Goal: Task Accomplishment & Management: Use online tool/utility

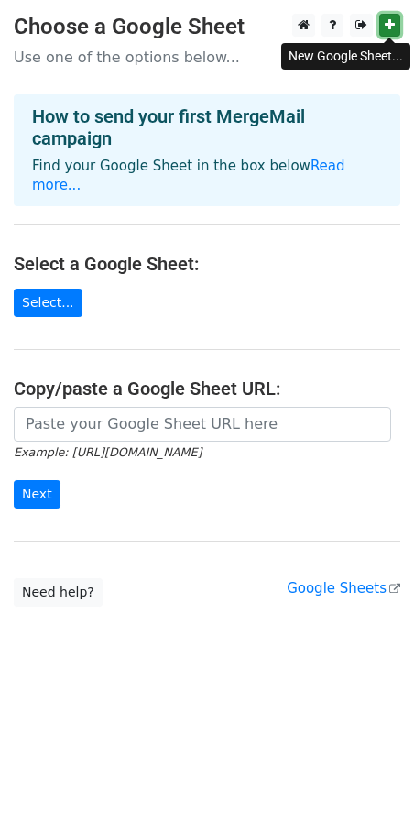
click at [384, 27] on link at bounding box center [390, 25] width 21 height 23
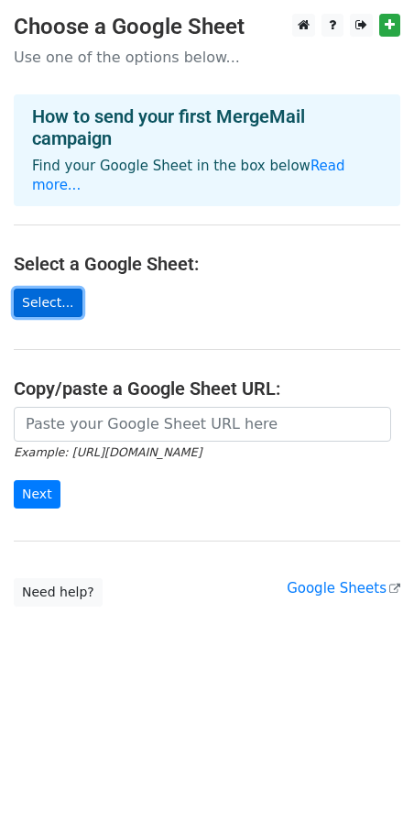
click at [36, 289] on link "Select..." at bounding box center [48, 303] width 69 height 28
click at [81, 279] on main "Choose a Google Sheet Use one of the options below... How to send your first Me…" at bounding box center [207, 310] width 414 height 593
click at [52, 289] on link "Select..." at bounding box center [48, 303] width 69 height 28
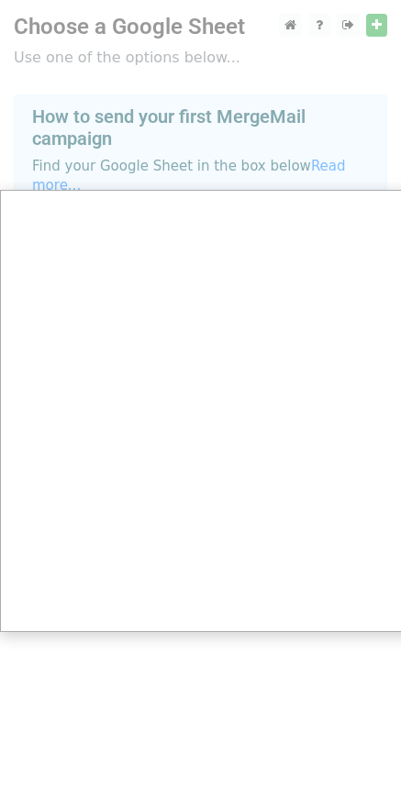
click at [378, 19] on div at bounding box center [207, 410] width 414 height 821
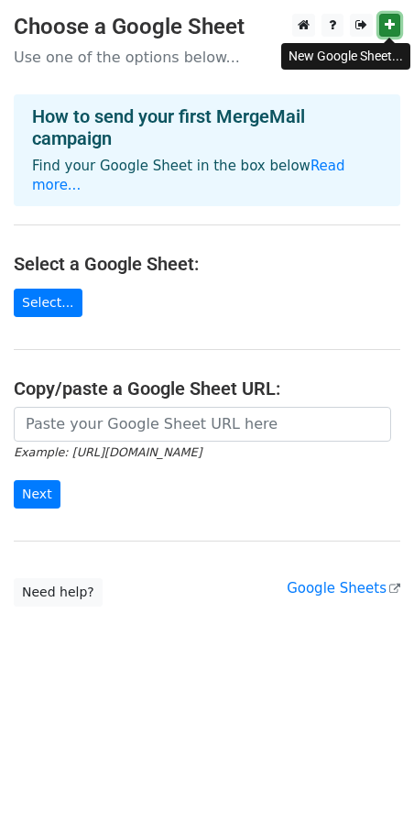
click at [384, 14] on link at bounding box center [390, 25] width 21 height 23
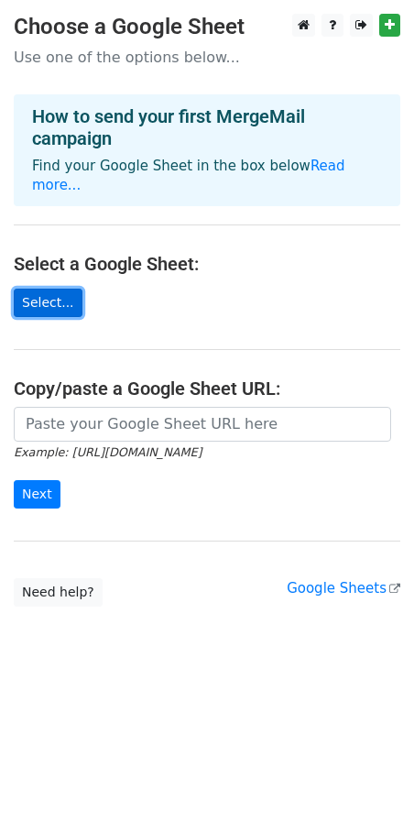
click at [43, 289] on link "Select..." at bounding box center [48, 303] width 69 height 28
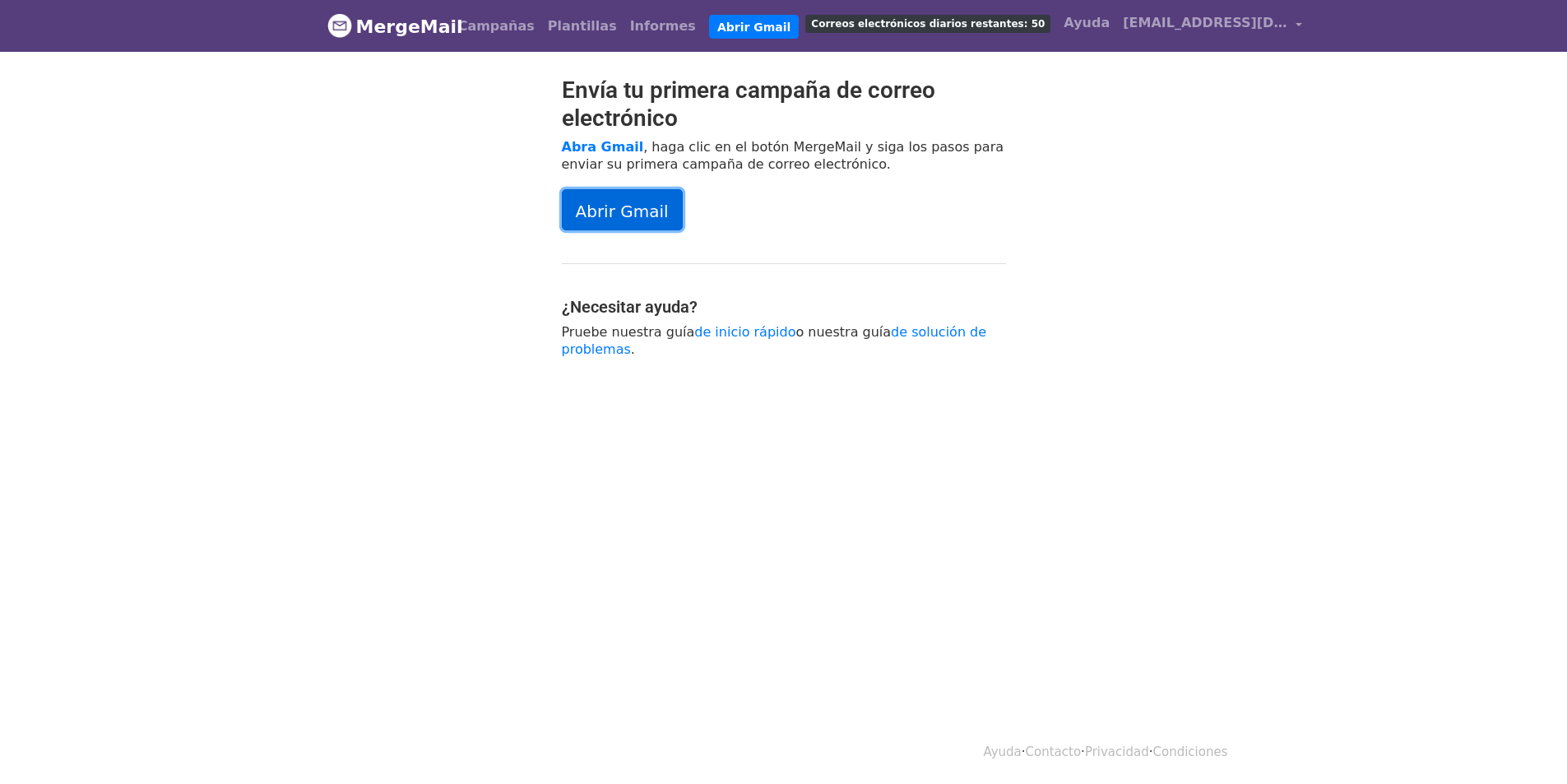
click at [602, 224] on link "Abrir Gmail" at bounding box center [622, 210] width 121 height 41
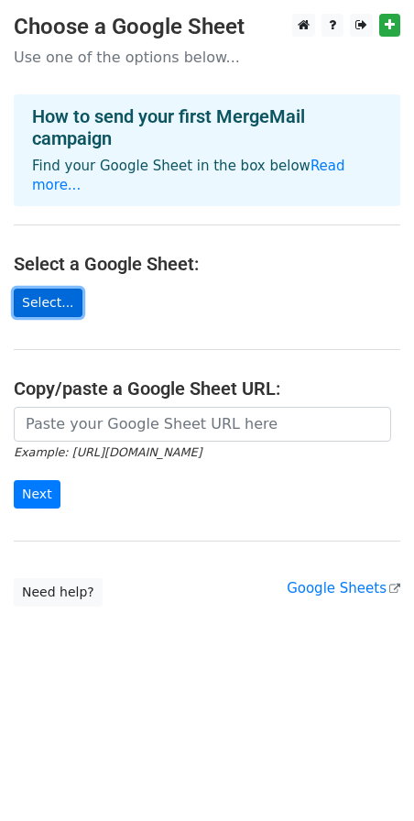
click at [59, 289] on link "Select..." at bounding box center [48, 303] width 69 height 28
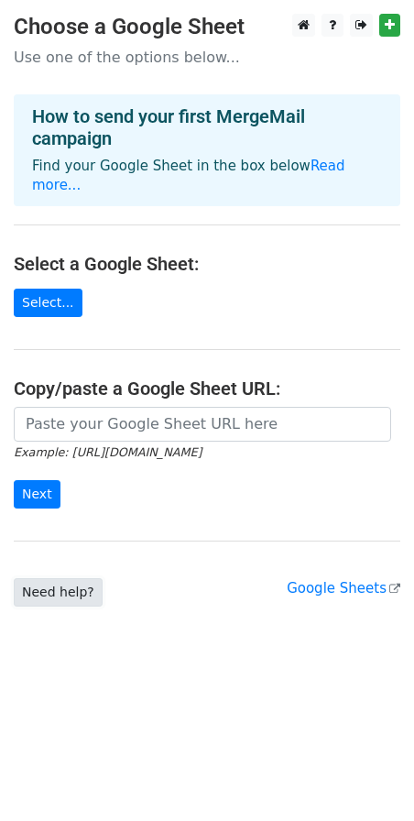
click at [61, 578] on link "Need help?" at bounding box center [58, 592] width 89 height 28
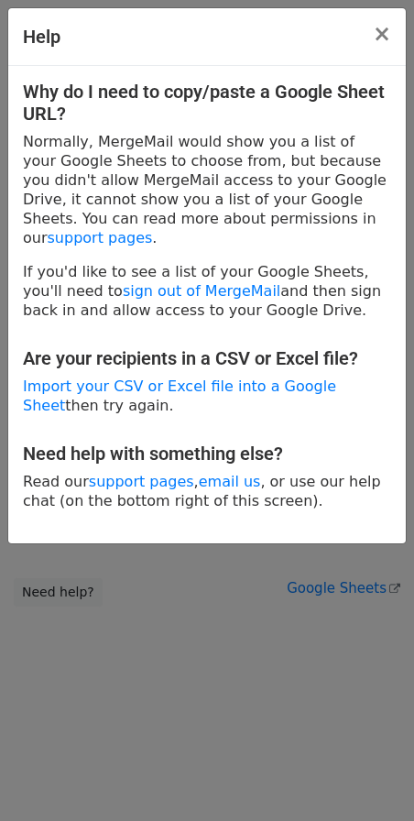
click at [198, 537] on div "Help × Why do I need to copy/paste a Google Sheet URL? Normally, MergeMail woul…" at bounding box center [207, 410] width 414 height 821
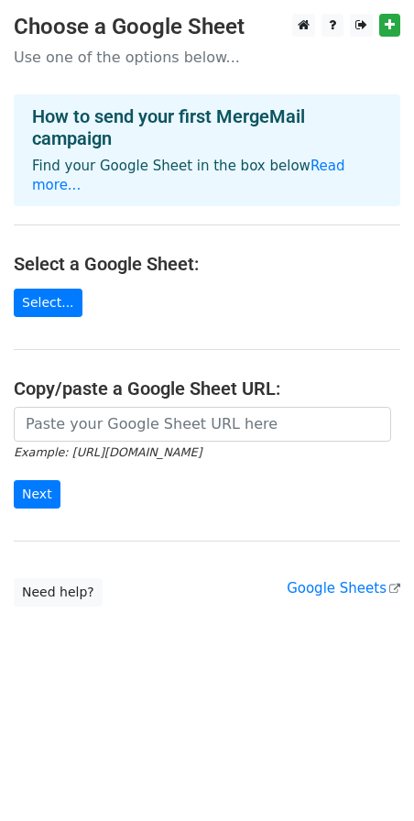
click at [93, 188] on main "Choose a Google Sheet Use one of the options below... How to send your first Me…" at bounding box center [207, 310] width 414 height 593
click at [46, 289] on link "Select..." at bounding box center [48, 303] width 69 height 28
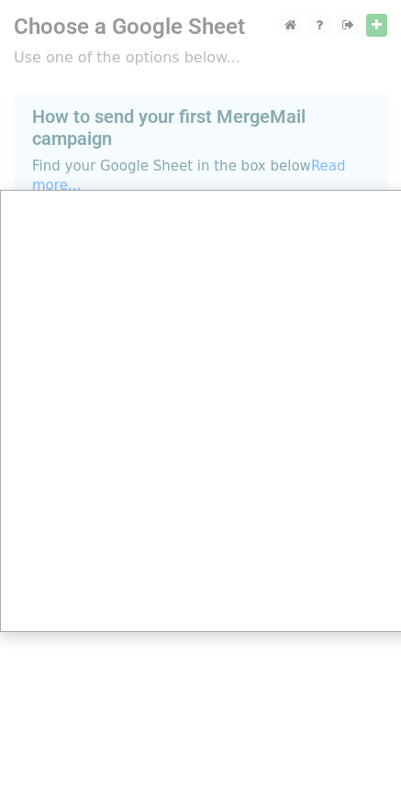
click at [334, 172] on div at bounding box center [207, 410] width 414 height 821
click at [334, 164] on div at bounding box center [207, 410] width 414 height 821
click at [291, 169] on div at bounding box center [207, 410] width 414 height 821
click at [342, 29] on div at bounding box center [207, 410] width 414 height 821
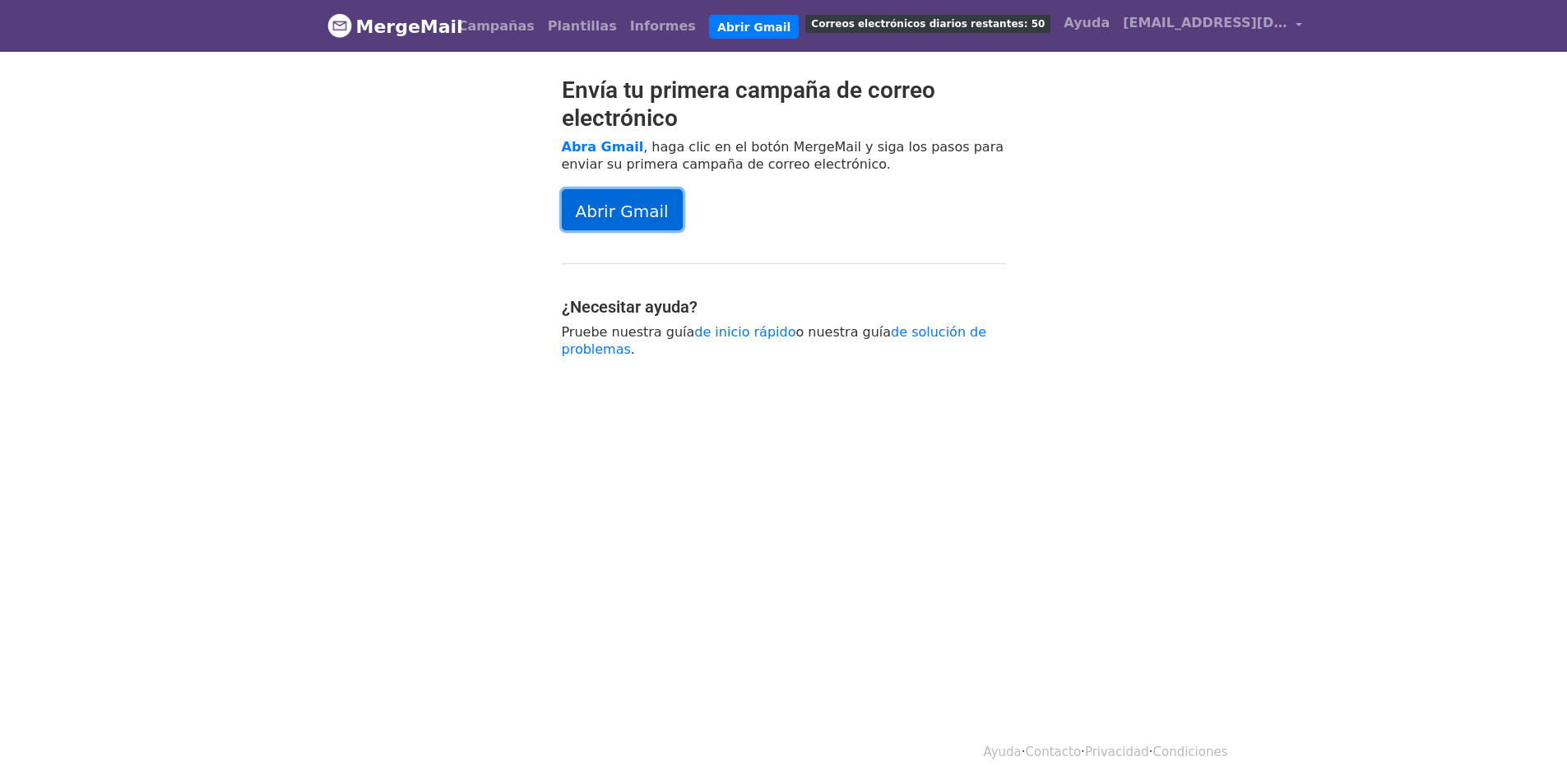
click at [602, 218] on font "Abrir Gmail" at bounding box center [623, 211] width 93 height 20
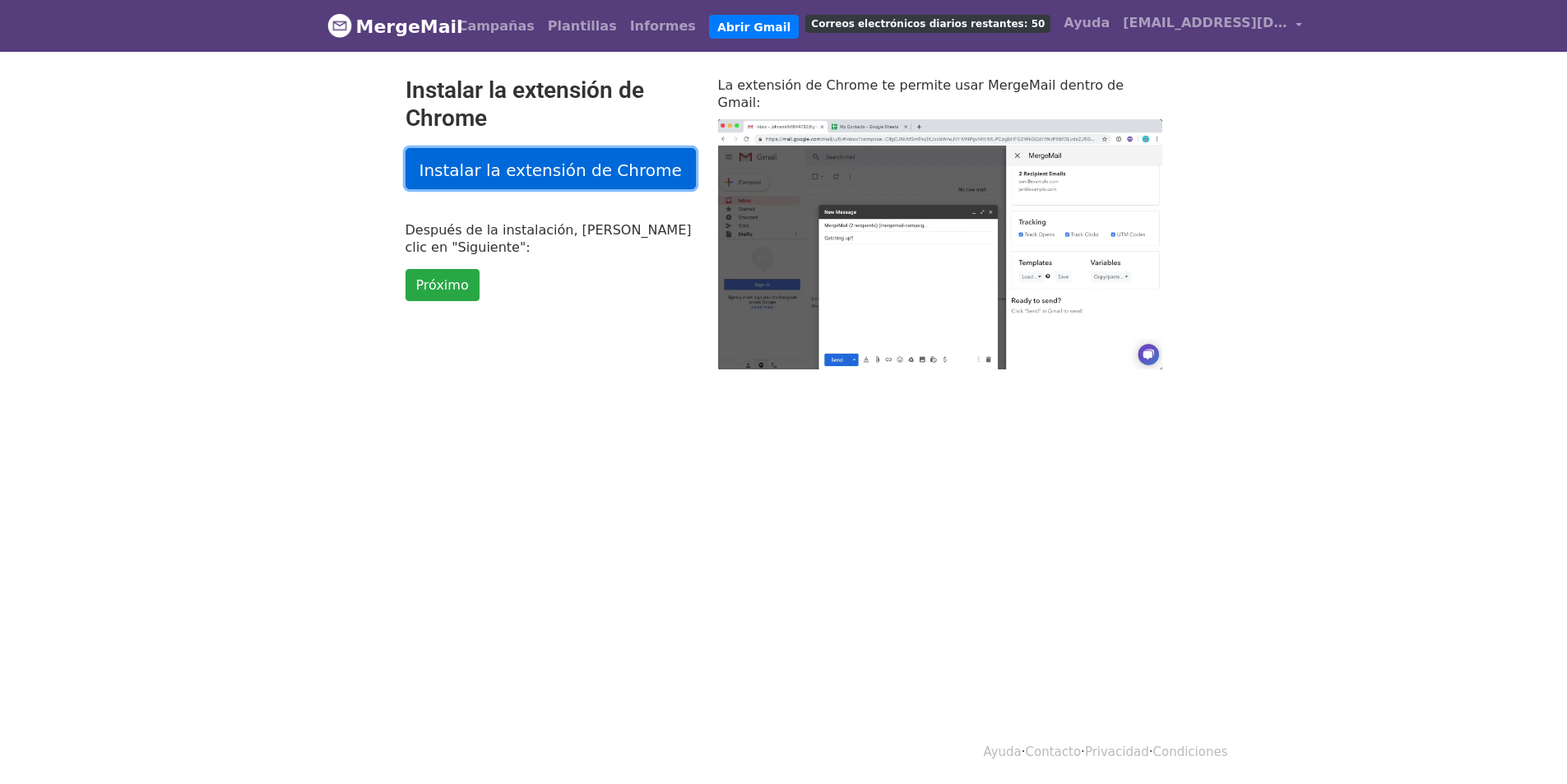
click at [556, 171] on font "Instalar la extensión de Chrome" at bounding box center [551, 170] width 262 height 20
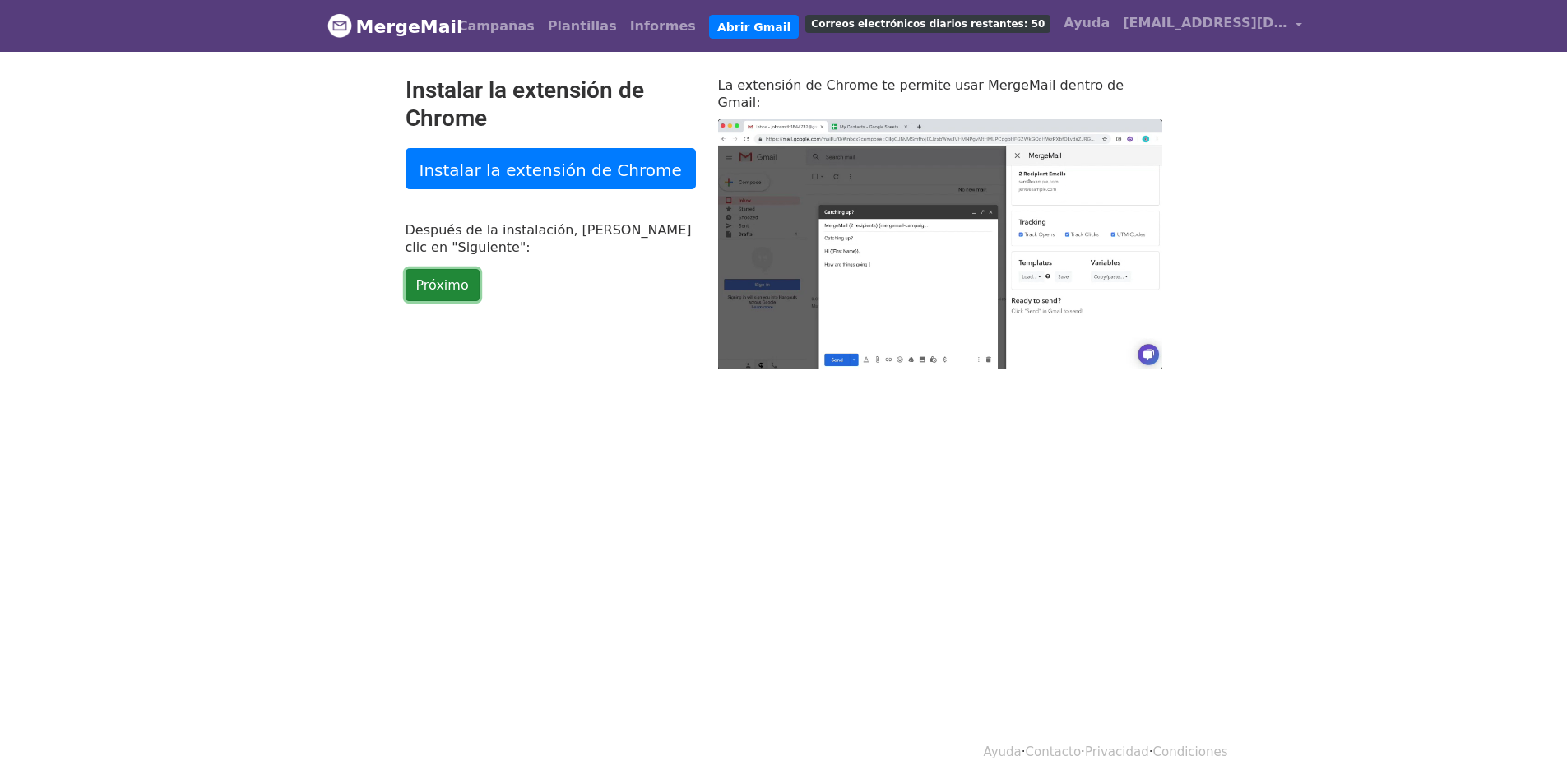
click at [434, 290] on font "Próximo" at bounding box center [442, 284] width 53 height 15
type input "67.05"
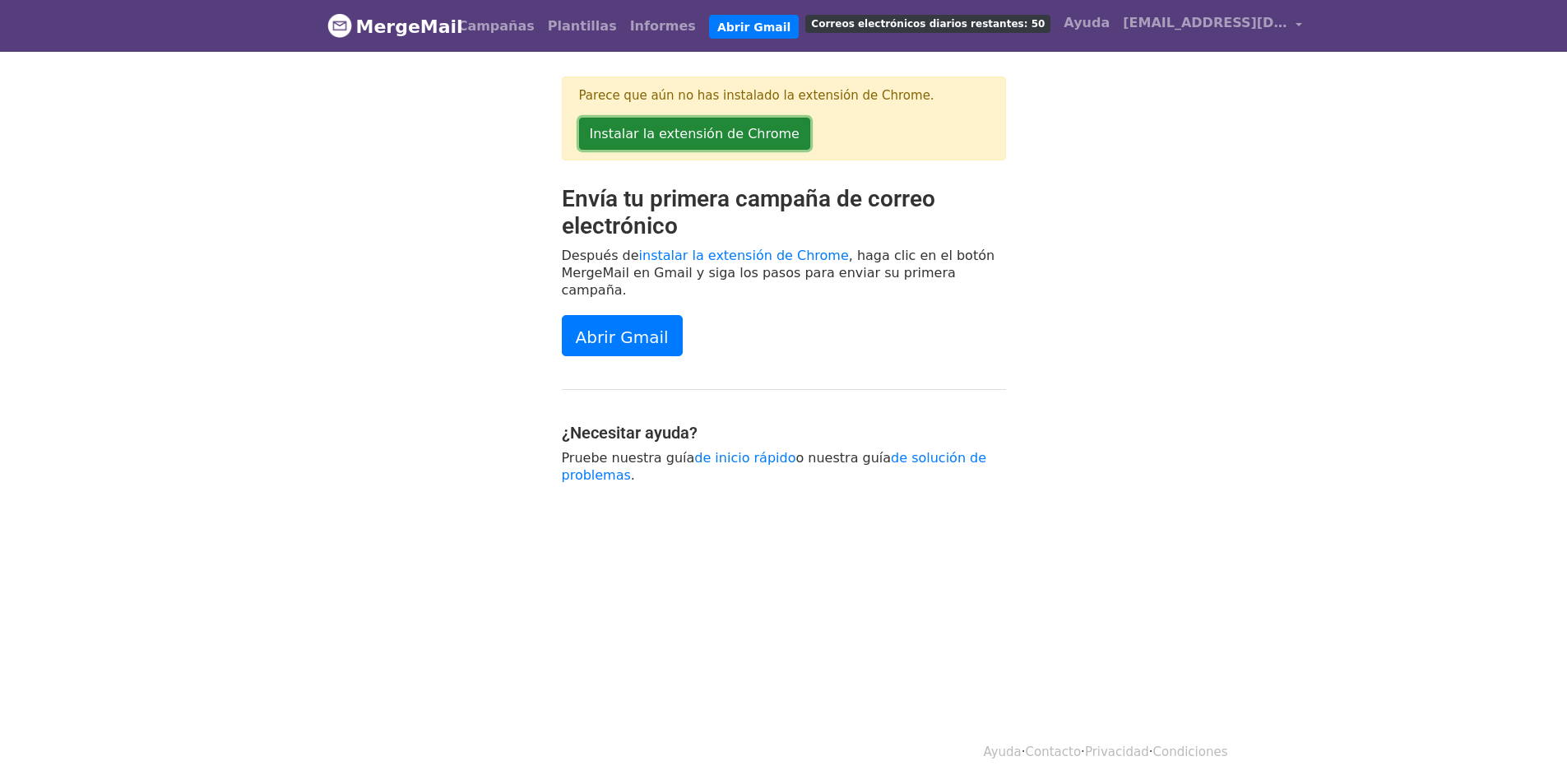
click at [680, 138] on font "Instalar la extensión de Chrome" at bounding box center [695, 133] width 210 height 15
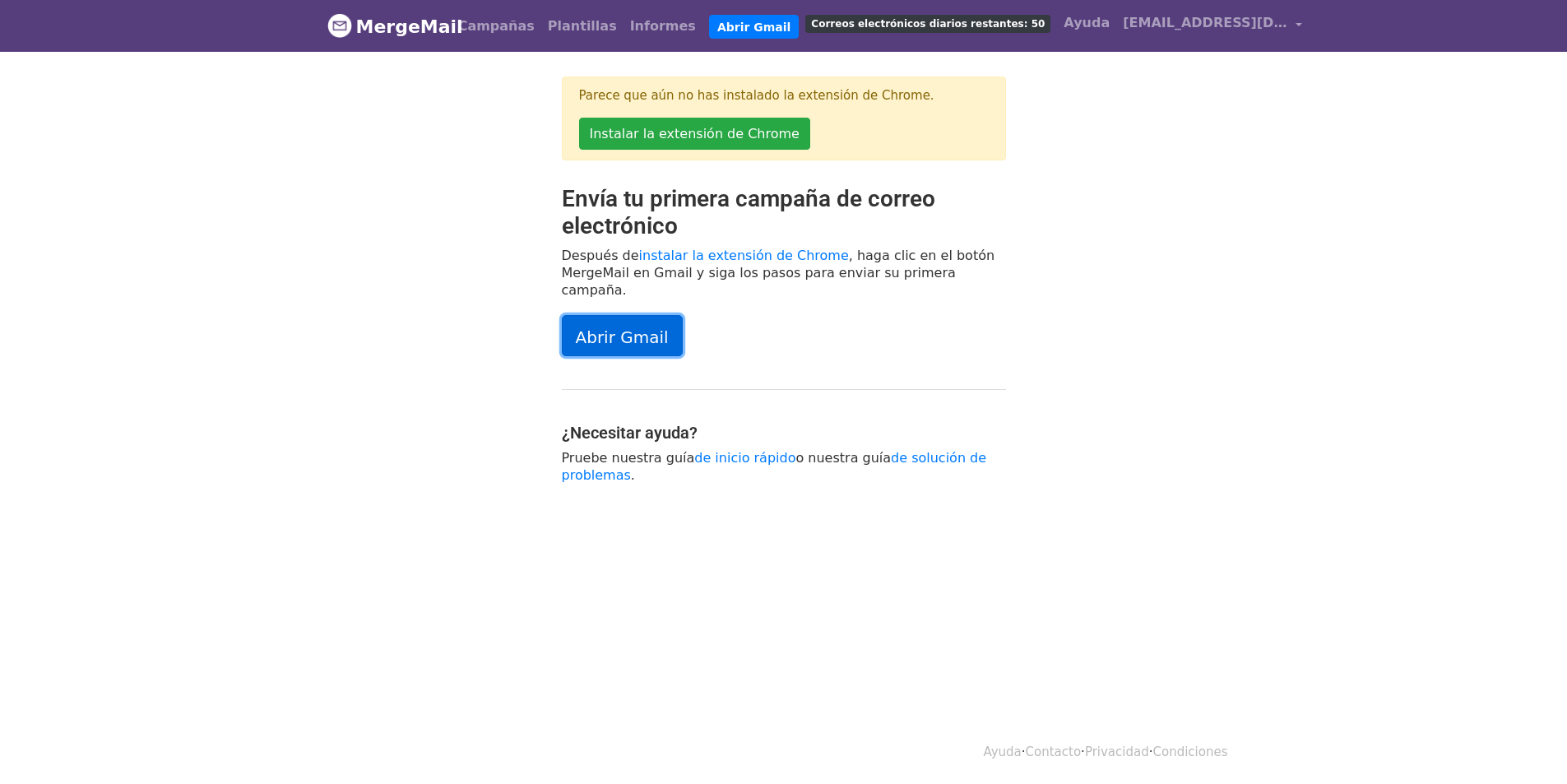
click at [602, 315] on link "Abrir Gmail" at bounding box center [622, 335] width 121 height 41
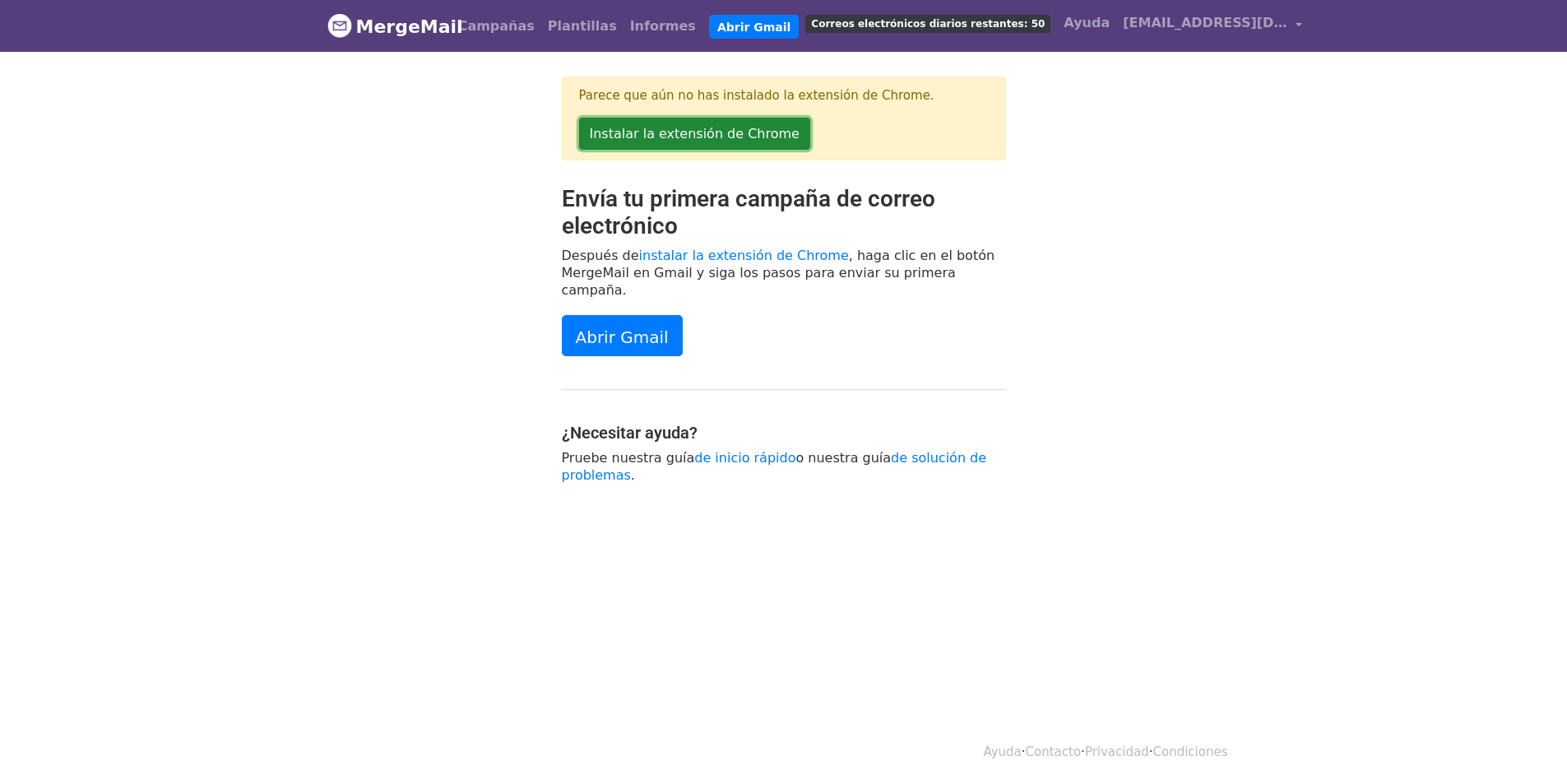
click at [637, 130] on font "Instalar la extensión de Chrome" at bounding box center [695, 133] width 210 height 15
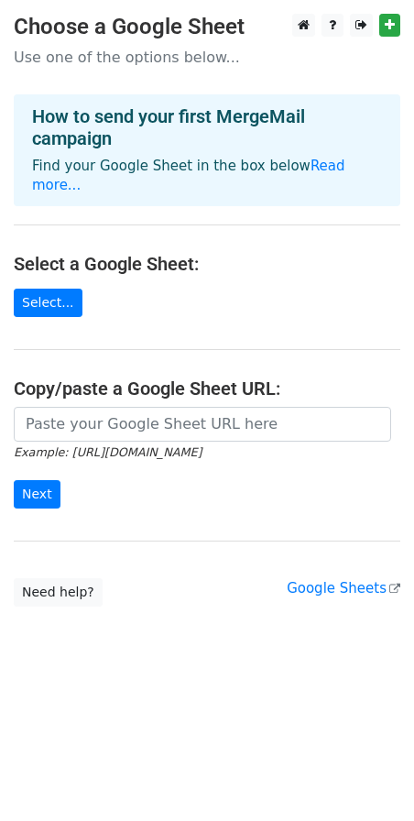
click at [322, 179] on div "How to send your first MergeMail campaign Find your Google Sheet in the box bel…" at bounding box center [207, 150] width 387 height 112
click at [321, 175] on p "Find your Google Sheet in the box below Read more..." at bounding box center [207, 176] width 350 height 39
click at [322, 169] on link "Read more..." at bounding box center [189, 176] width 314 height 36
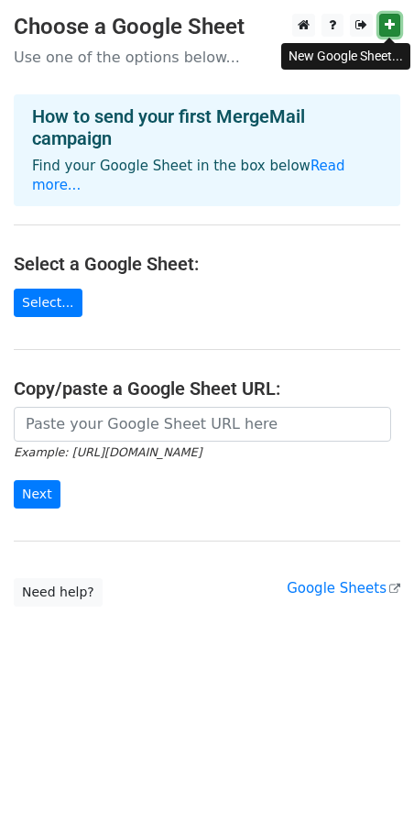
click at [387, 27] on icon at bounding box center [390, 24] width 10 height 13
click at [61, 289] on link "Select..." at bounding box center [48, 303] width 69 height 28
click at [383, 33] on link at bounding box center [390, 25] width 21 height 23
click at [54, 289] on link "Select..." at bounding box center [48, 303] width 69 height 28
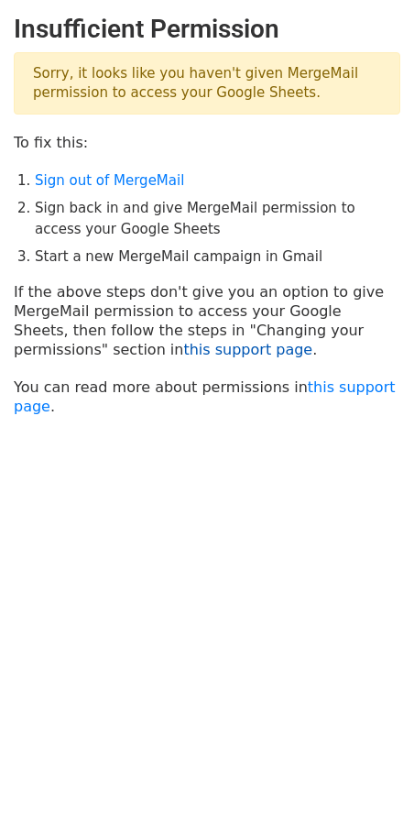
click at [183, 355] on link "this support page" at bounding box center [247, 349] width 129 height 17
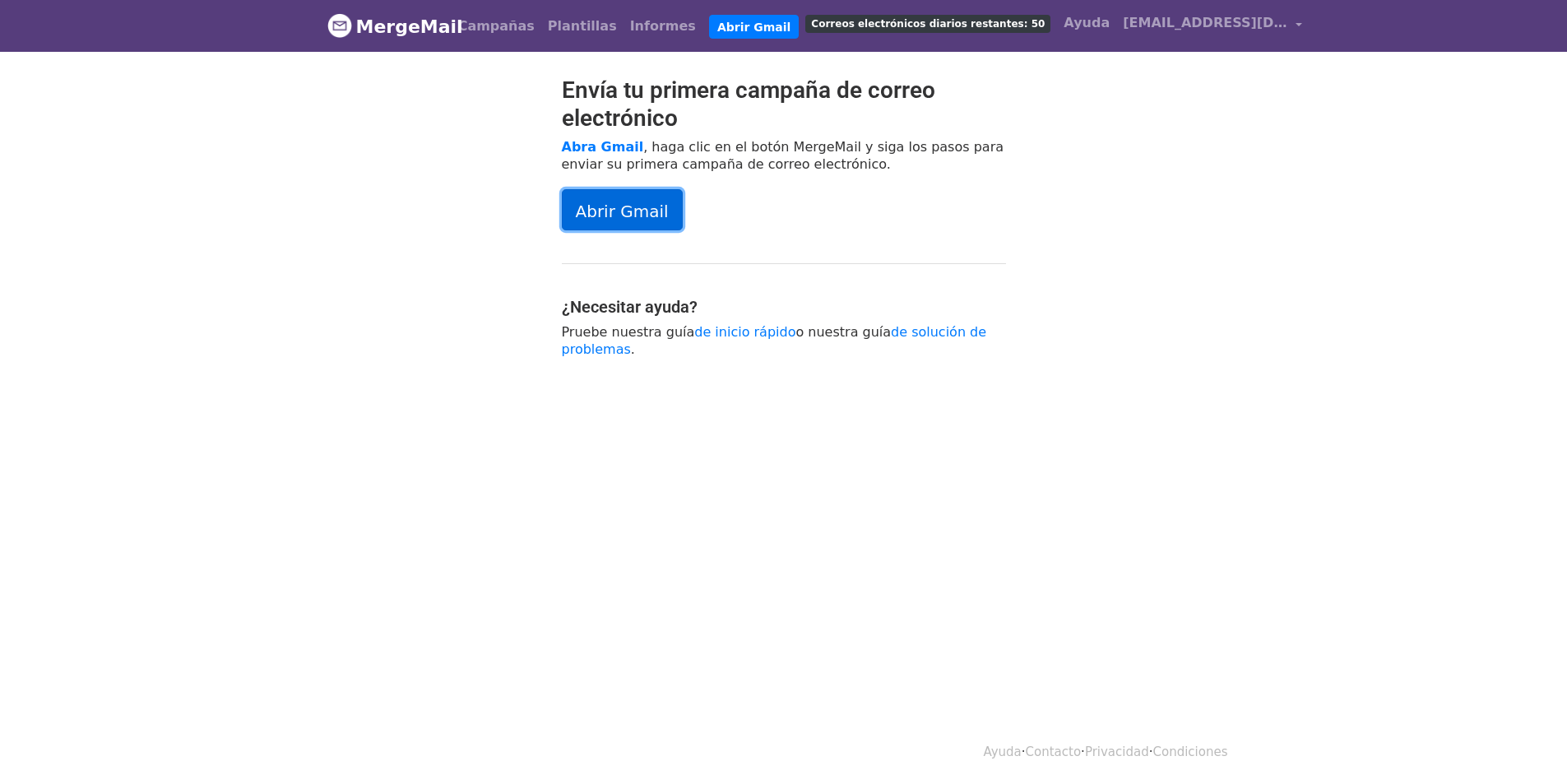
click at [635, 220] on font "Abrir Gmail" at bounding box center [623, 211] width 93 height 20
click at [879, 22] on font "Correos electrónicos diarios restantes: 50" at bounding box center [928, 23] width 233 height 12
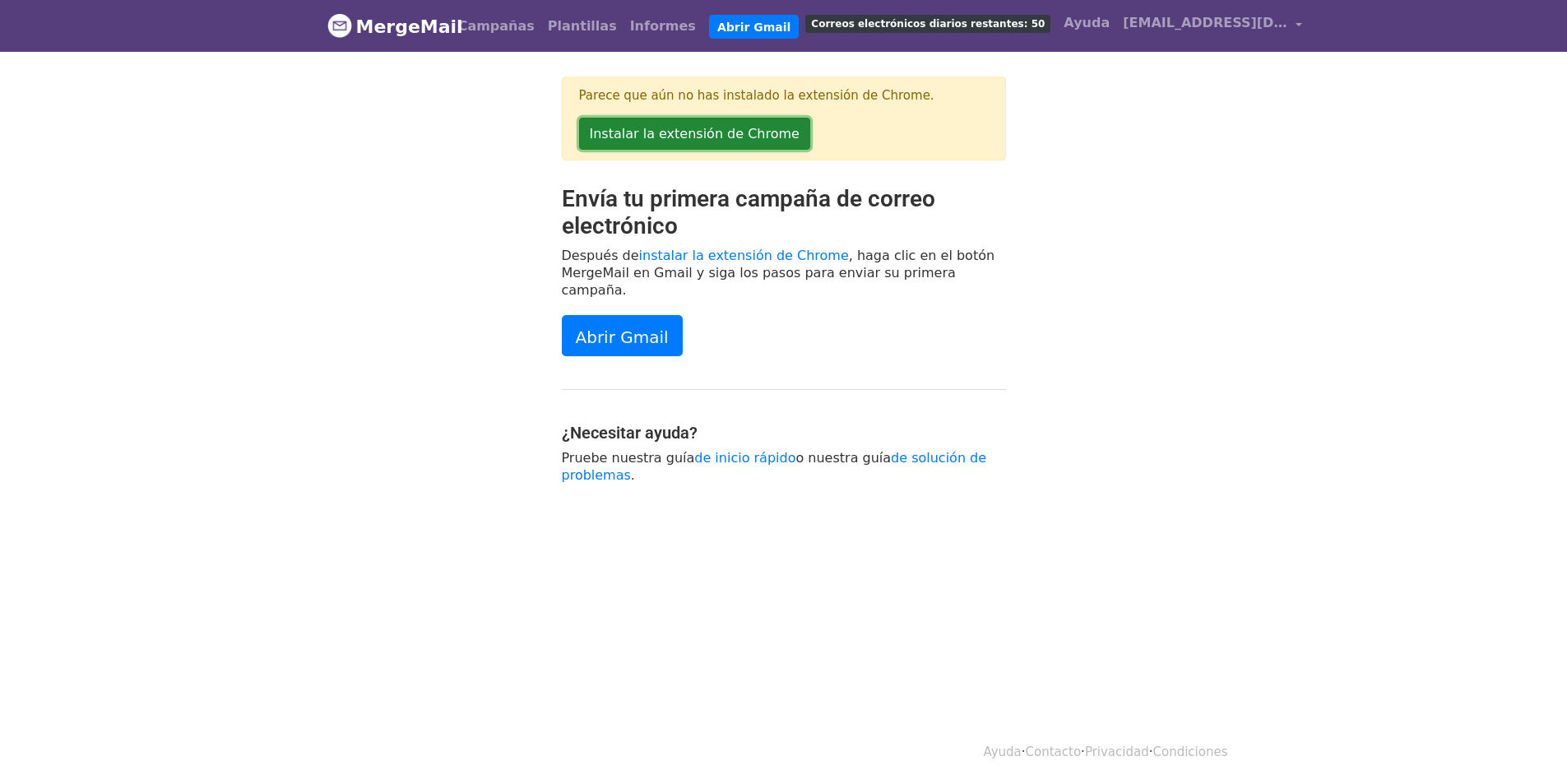
click at [736, 137] on font "Instalar la extensión de Chrome" at bounding box center [695, 133] width 210 height 15
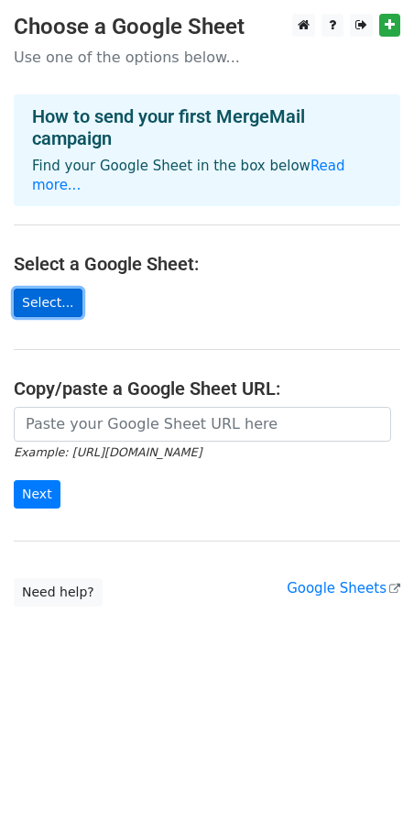
click at [57, 289] on link "Select..." at bounding box center [48, 303] width 69 height 28
click at [47, 289] on link "Select..." at bounding box center [48, 303] width 69 height 28
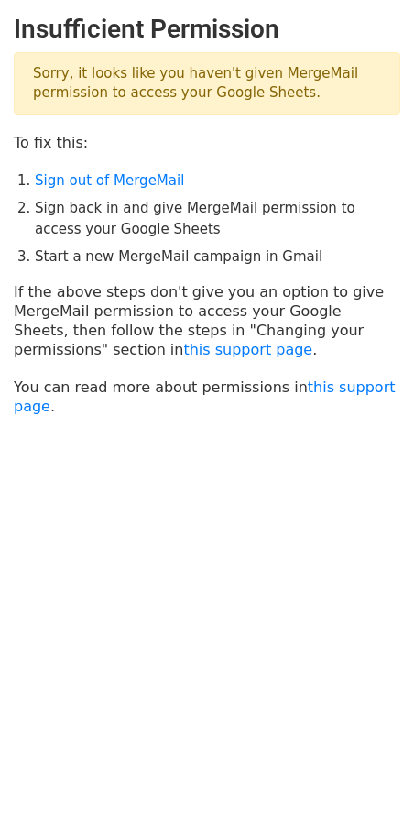
click at [78, 110] on p "Sorry, it looks like you haven't given MergeMail permission to access your Goog…" at bounding box center [207, 83] width 387 height 62
click at [91, 184] on link "Sign out of MergeMail" at bounding box center [109, 180] width 149 height 17
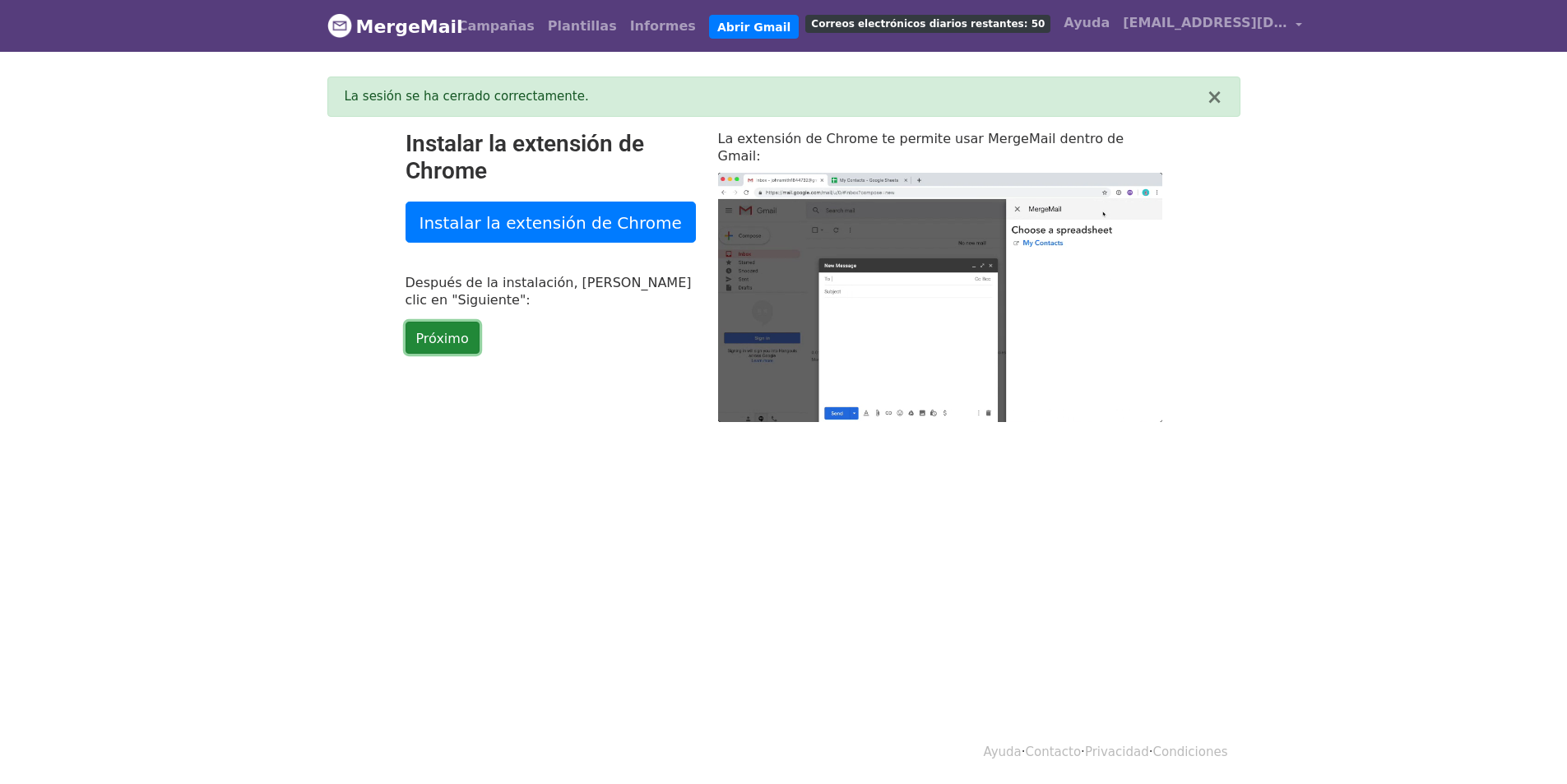
click at [437, 345] on font "Próximo" at bounding box center [442, 337] width 53 height 15
type input "32.66"
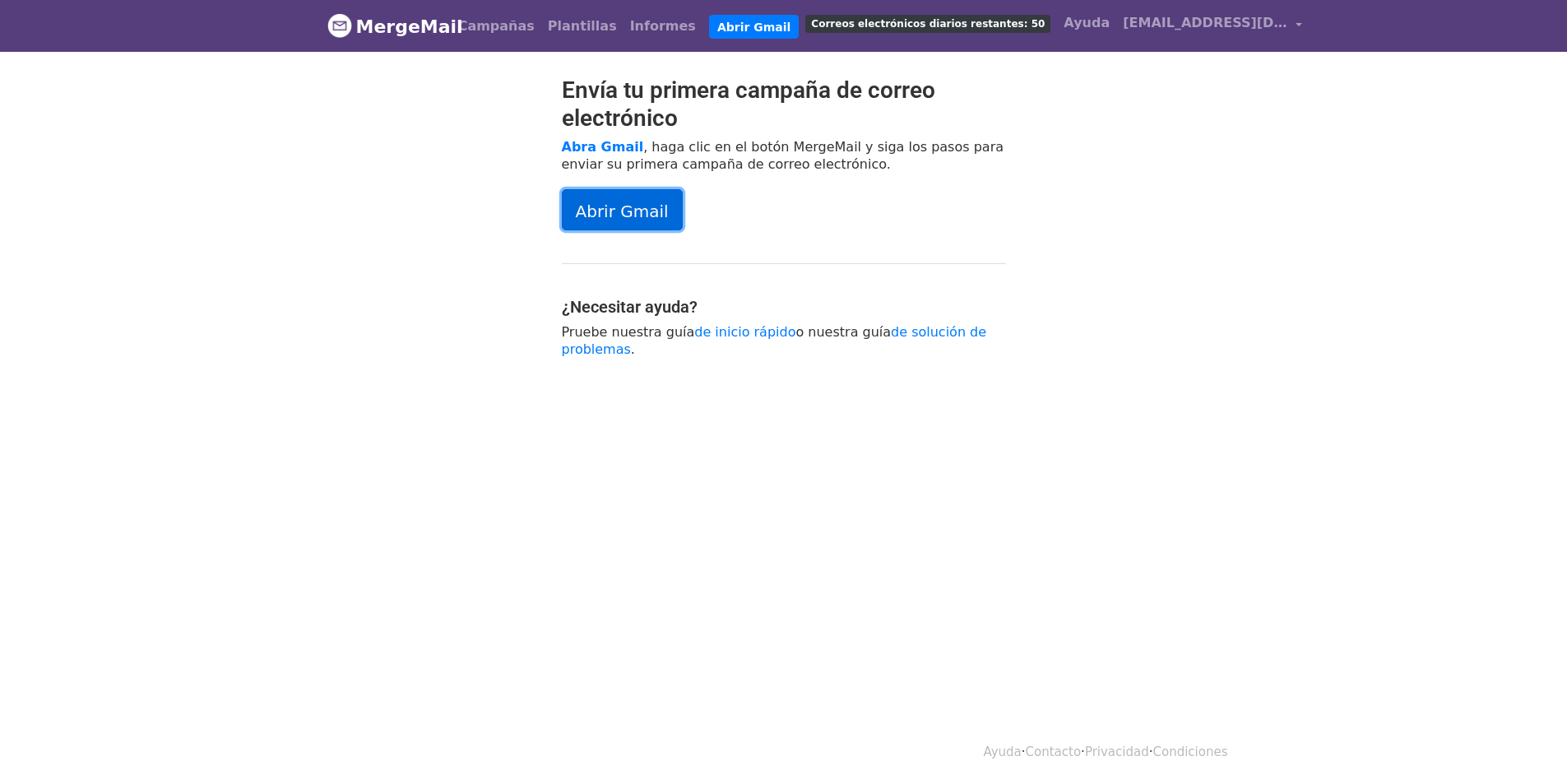
click at [611, 203] on font "Abrir Gmail" at bounding box center [623, 211] width 93 height 20
click at [636, 222] on link "Abrir Gmail" at bounding box center [622, 210] width 121 height 41
click at [805, 182] on div "Envía tu primera campaña de correo electrónico Abra Gmail , haga clic en el bot…" at bounding box center [784, 225] width 469 height 298
click at [1221, 21] on link "carolina.despachojuridicosm@gmail.com" at bounding box center [1212, 25] width 193 height 39
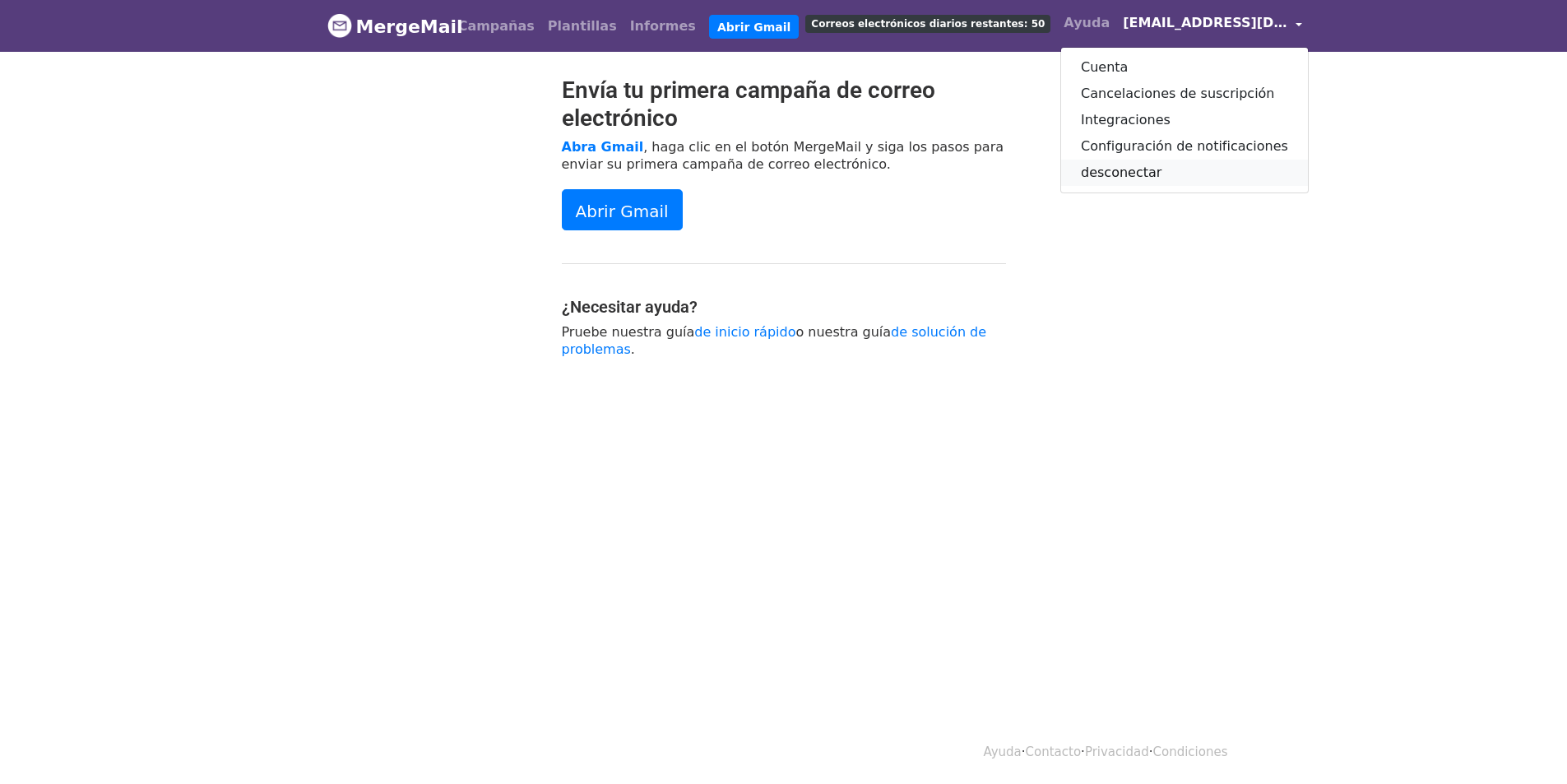
click at [1081, 173] on font "desconectar" at bounding box center [1122, 171] width 81 height 15
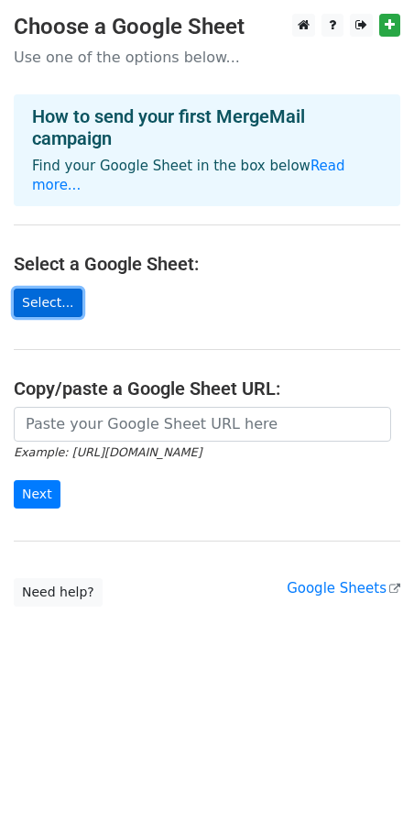
click at [54, 289] on link "Select..." at bounding box center [48, 303] width 69 height 28
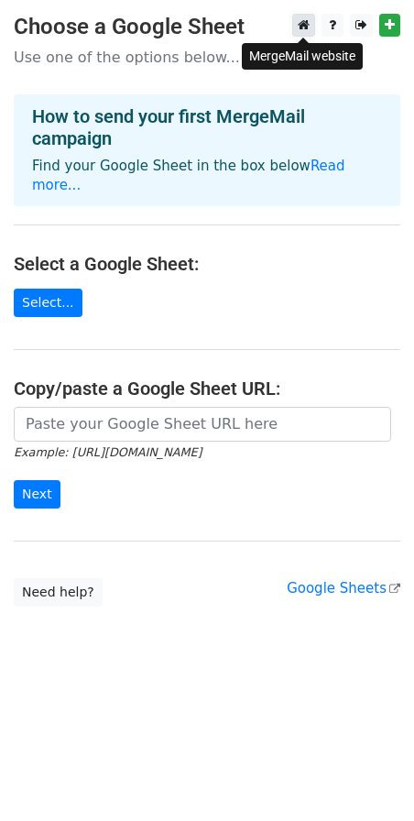
click at [306, 27] on icon at bounding box center [304, 24] width 12 height 13
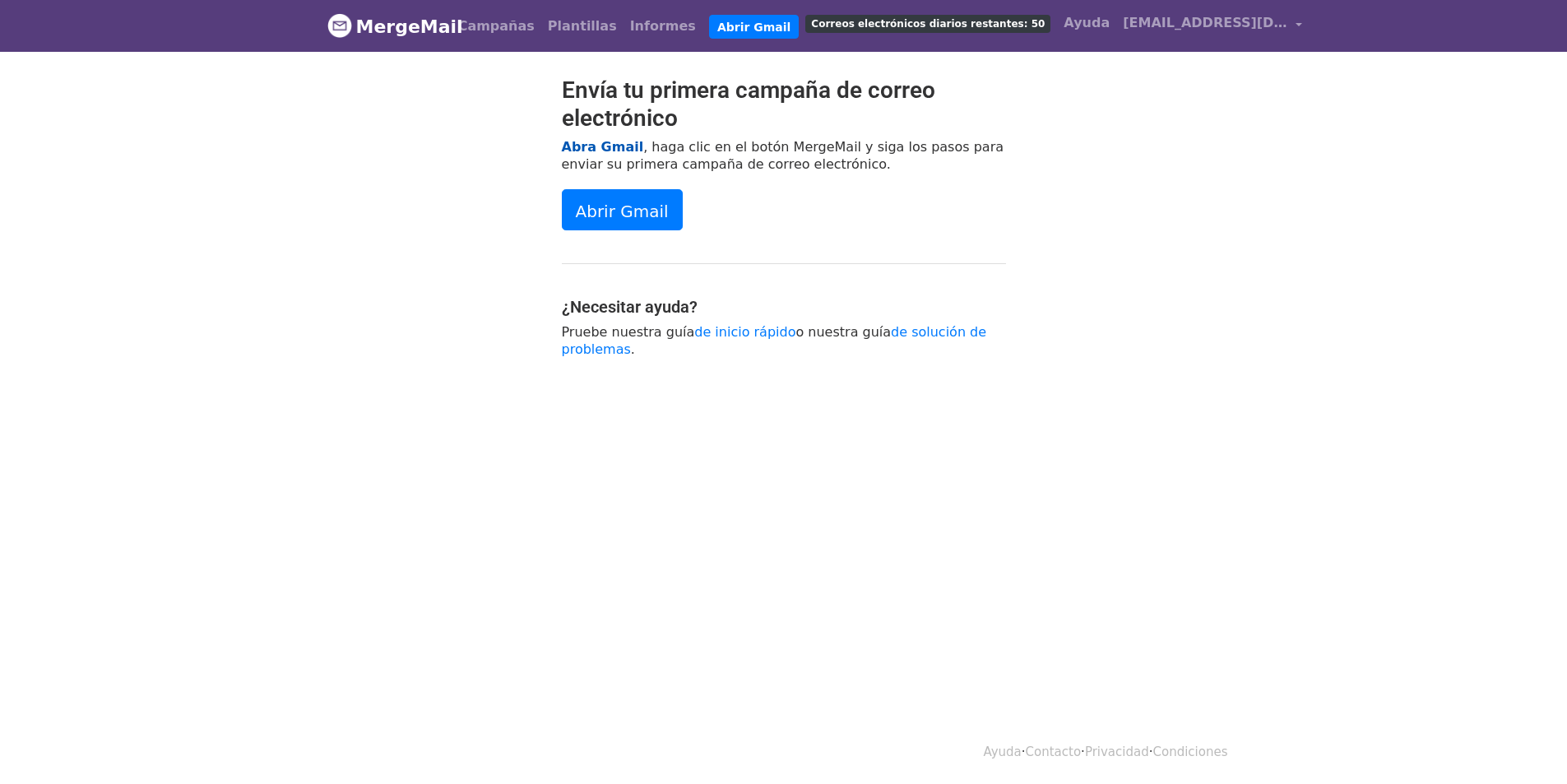
click at [588, 145] on font "Abra Gmail" at bounding box center [603, 146] width 83 height 15
click at [716, 36] on link "Abrir Gmail" at bounding box center [754, 28] width 90 height 25
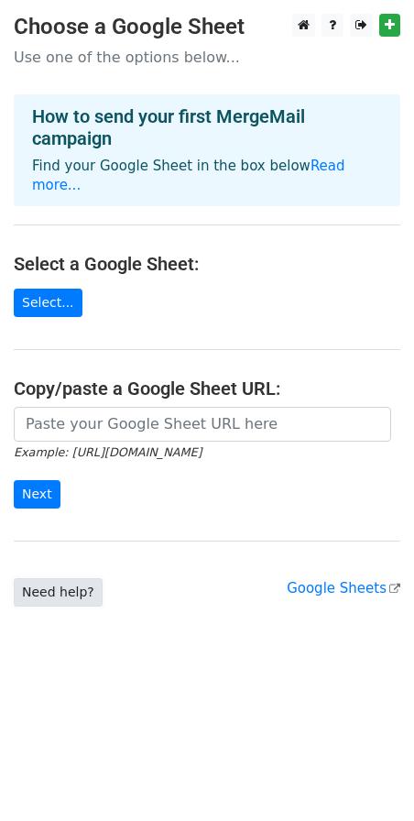
click at [67, 578] on link "Need help?" at bounding box center [58, 592] width 89 height 28
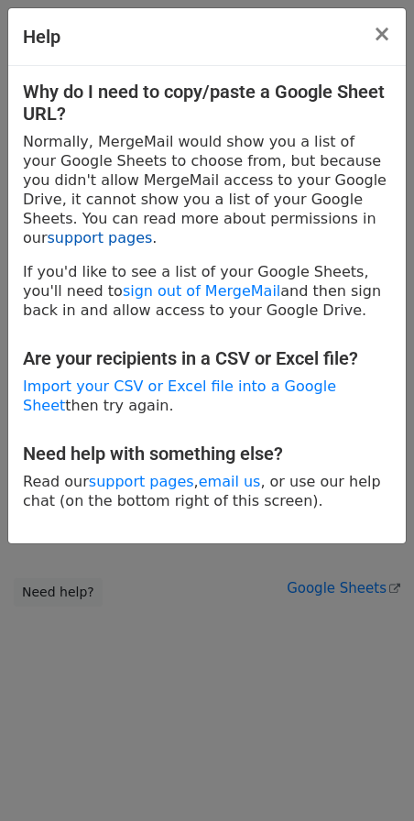
click at [153, 229] on link "support pages" at bounding box center [100, 237] width 105 height 17
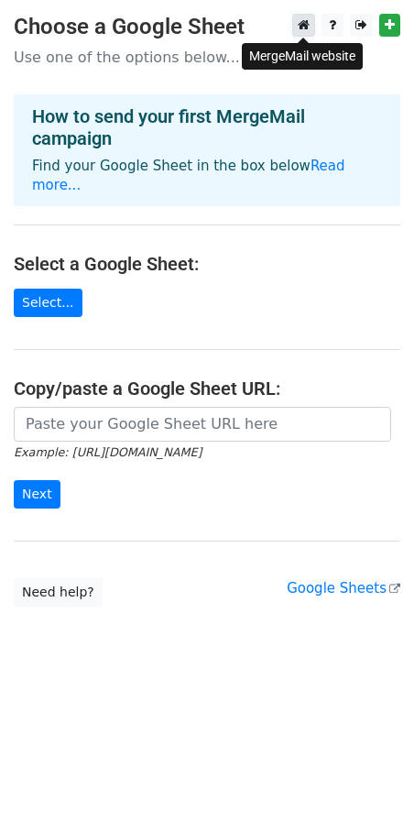
click at [299, 27] on icon at bounding box center [304, 24] width 12 height 13
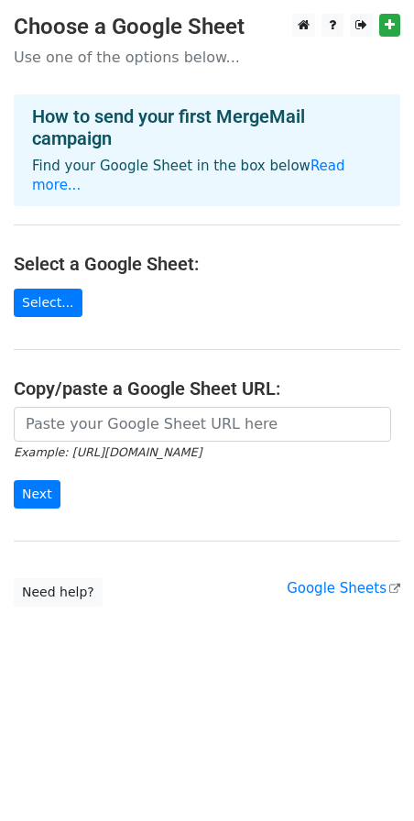
click at [12, 297] on main "Choose a Google Sheet Use one of the options below... How to send your first Me…" at bounding box center [207, 310] width 414 height 593
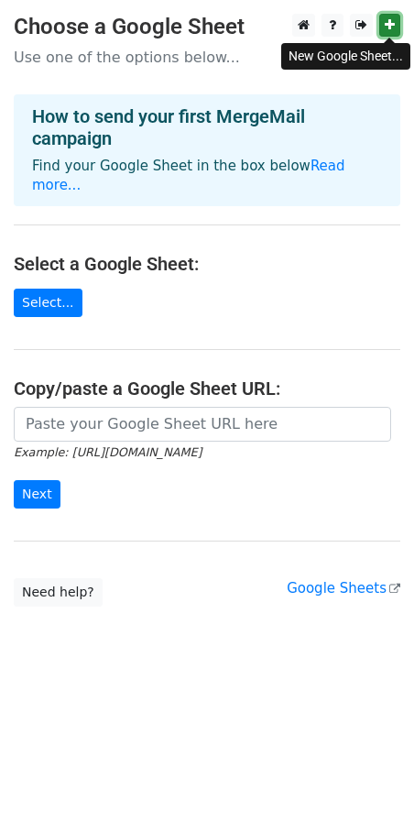
click at [387, 31] on icon at bounding box center [390, 24] width 10 height 13
click at [70, 300] on main "Choose a Google Sheet Use one of the options below... How to send your first Me…" at bounding box center [207, 310] width 414 height 593
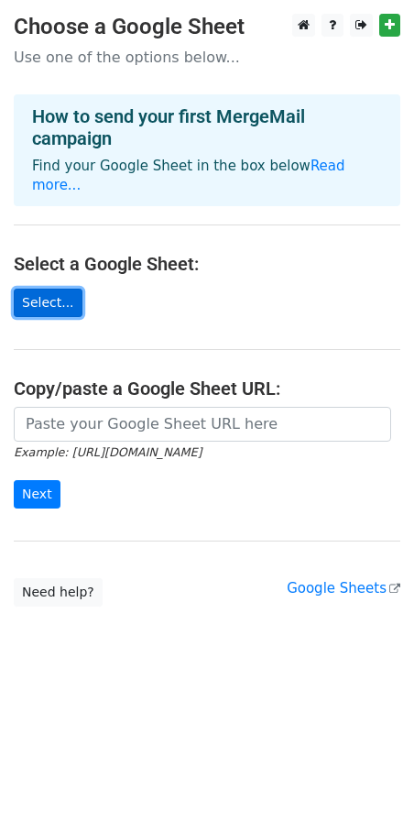
click at [52, 291] on link "Select..." at bounding box center [48, 303] width 69 height 28
click at [60, 291] on link "Select..." at bounding box center [48, 303] width 69 height 28
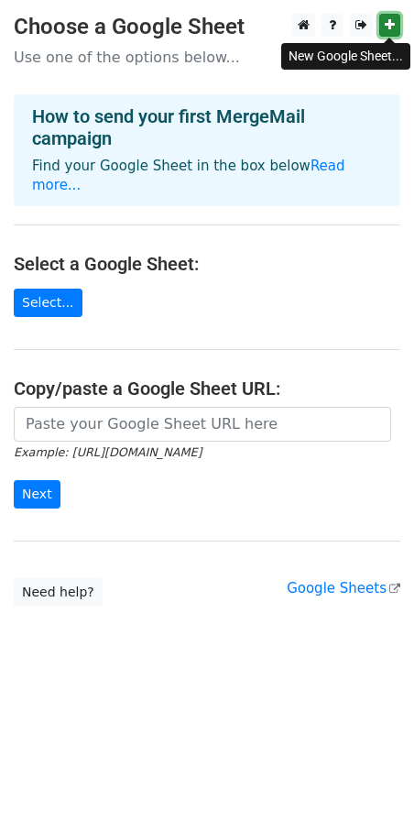
click at [380, 28] on link at bounding box center [390, 25] width 21 height 23
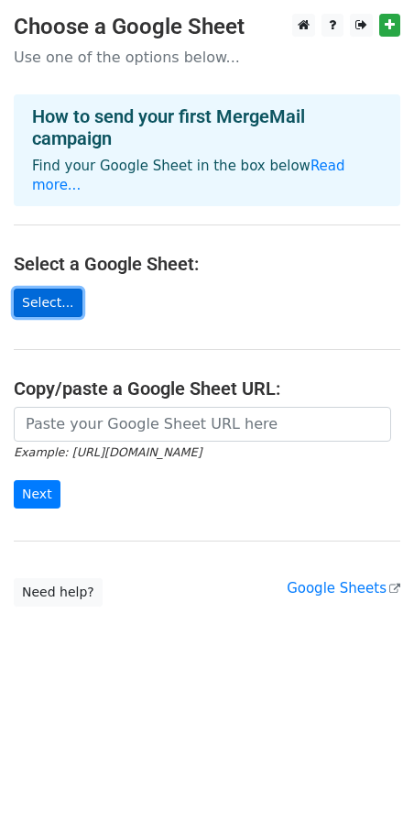
click at [53, 289] on link "Select..." at bounding box center [48, 303] width 69 height 28
click at [36, 289] on link "Select..." at bounding box center [48, 303] width 69 height 28
